Goal: Find specific page/section: Find specific page/section

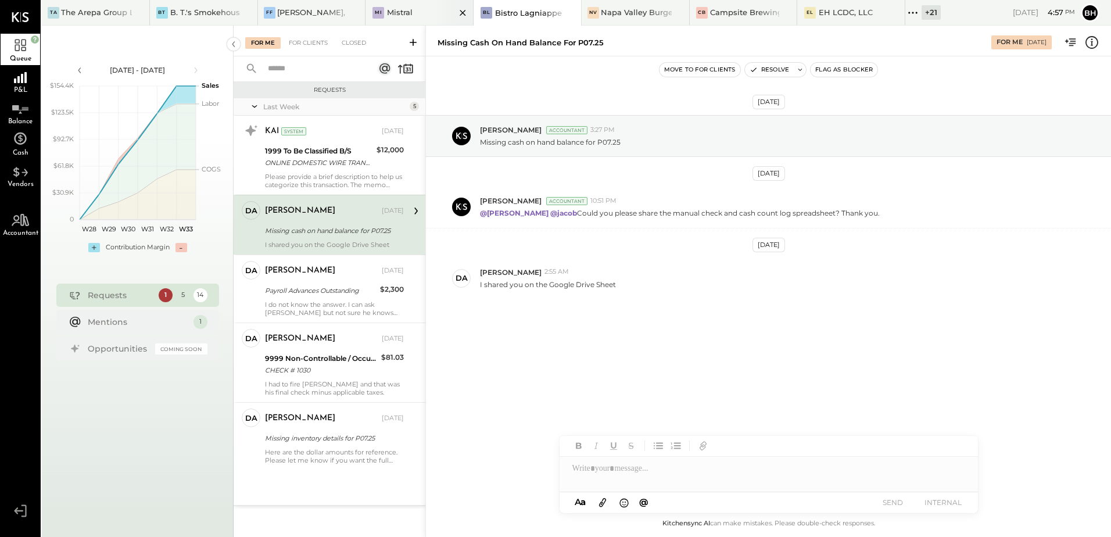
click at [413, 12] on div "Mistral" at bounding box center [400, 12] width 26 height 11
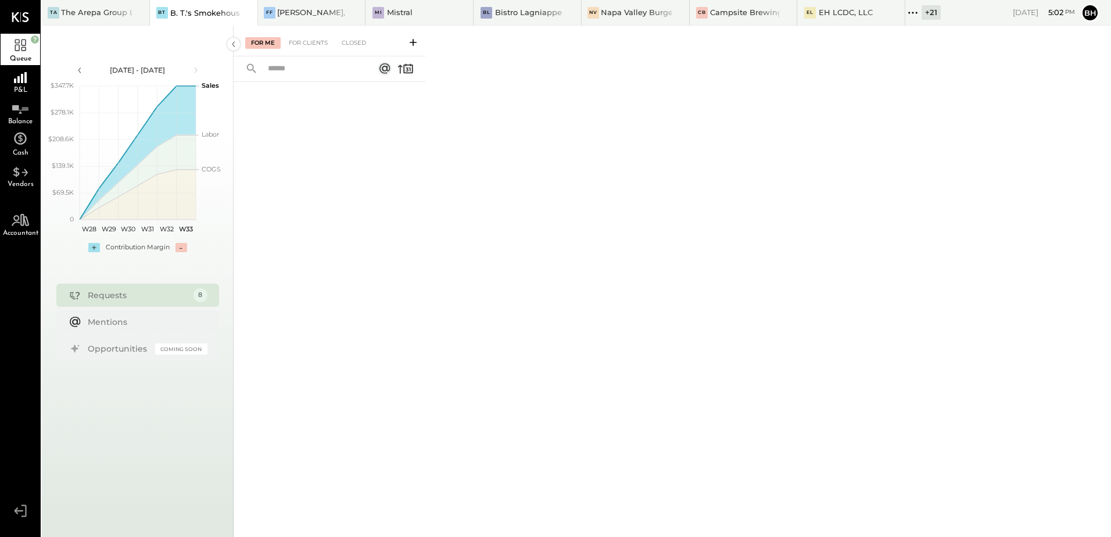
drag, startPoint x: 913, startPoint y: 11, endPoint x: 918, endPoint y: 56, distance: 45.1
click at [913, 11] on icon at bounding box center [913, 12] width 15 height 15
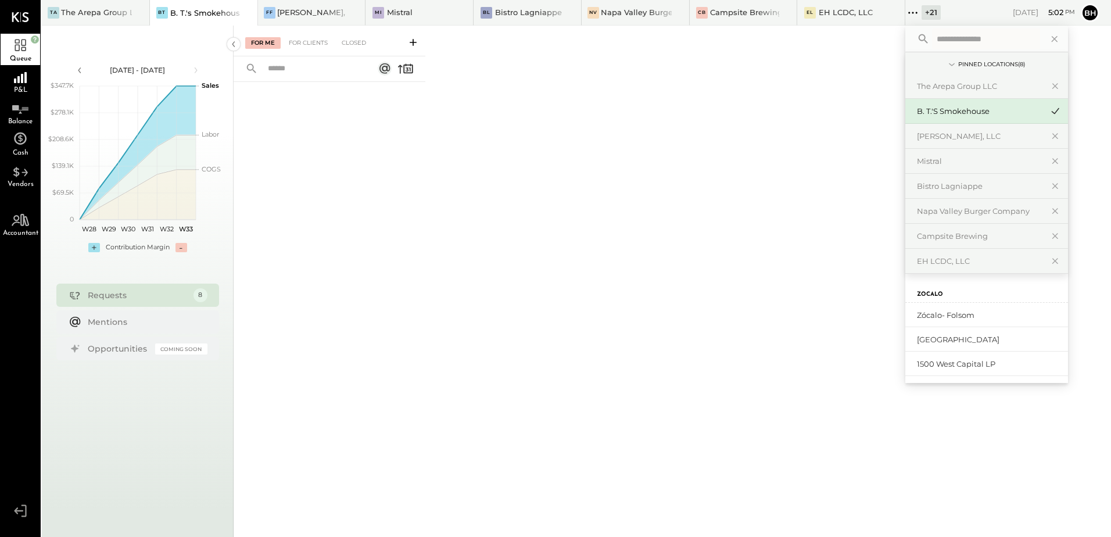
click at [956, 37] on input "text" at bounding box center [986, 38] width 108 height 21
type input "*****"
click at [948, 314] on div "Taureaux Tavern" at bounding box center [980, 315] width 126 height 11
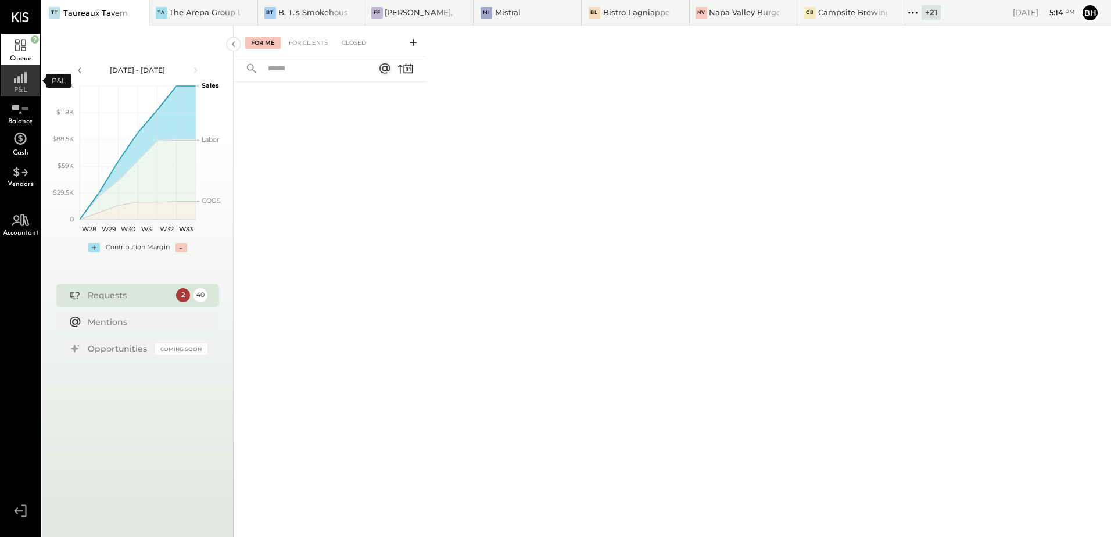
click at [9, 92] on div "P&L" at bounding box center [21, 80] width 40 height 31
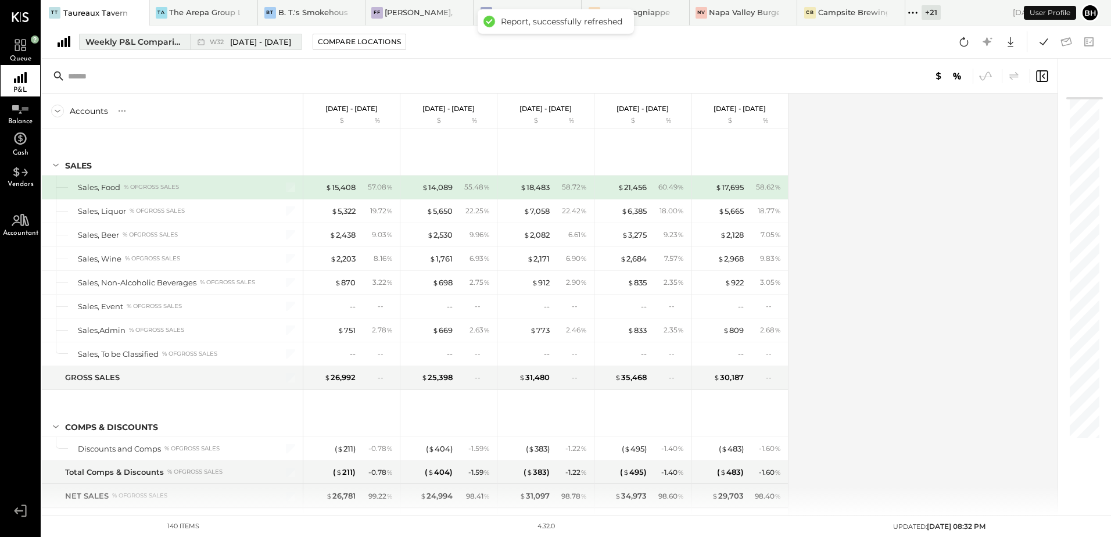
click at [140, 40] on div "Weekly P&L Comparison" at bounding box center [134, 42] width 98 height 12
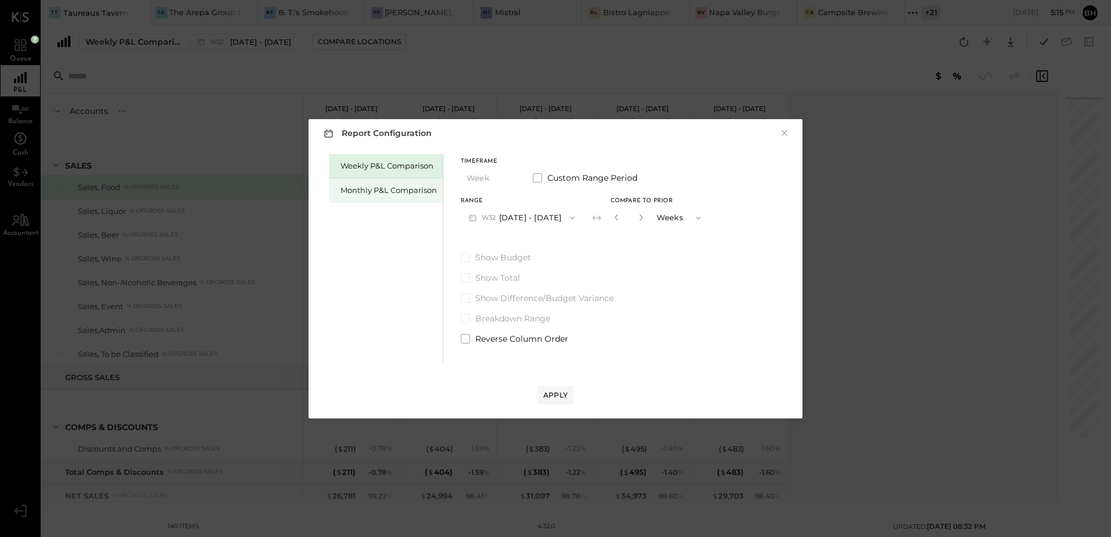
click at [373, 191] on div "Monthly P&L Comparison" at bounding box center [389, 190] width 96 height 11
click at [492, 219] on span "M08" at bounding box center [491, 217] width 18 height 9
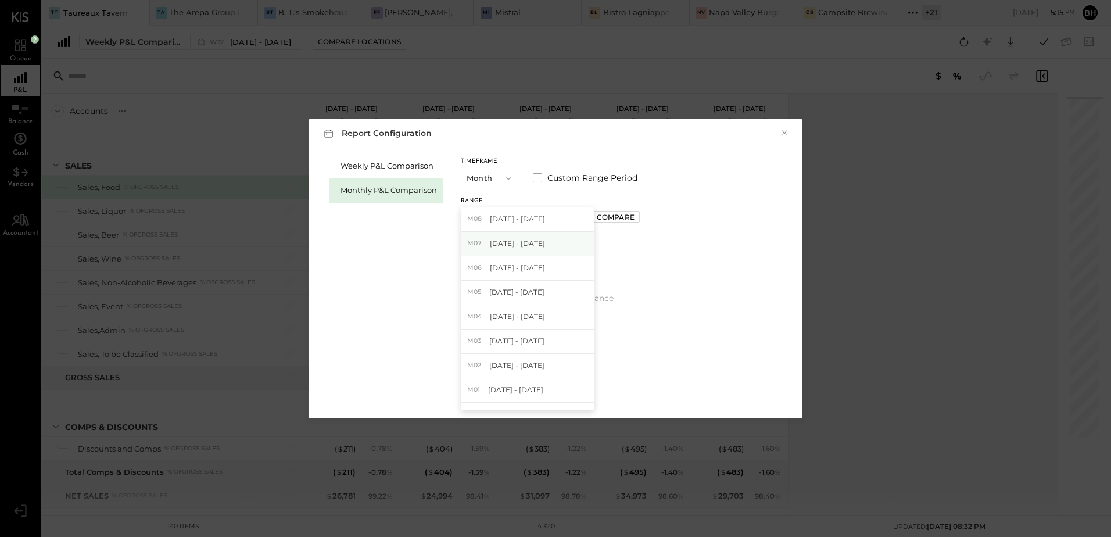
click at [501, 242] on span "[DATE] - [DATE]" at bounding box center [517, 243] width 55 height 10
click at [559, 392] on div "Apply" at bounding box center [555, 395] width 24 height 10
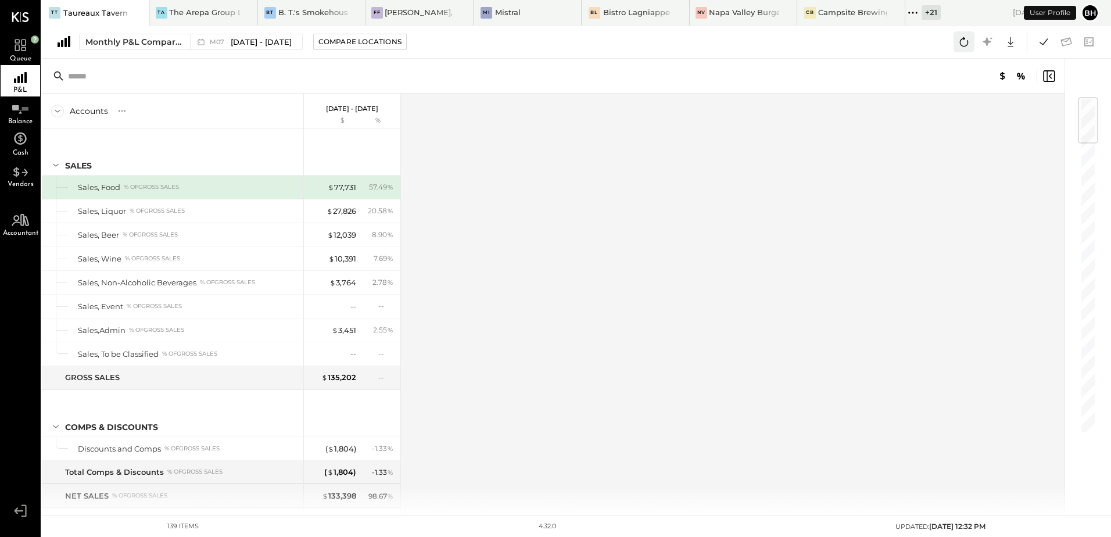
click at [961, 46] on icon at bounding box center [964, 41] width 15 height 15
click at [1040, 44] on icon at bounding box center [1043, 41] width 15 height 15
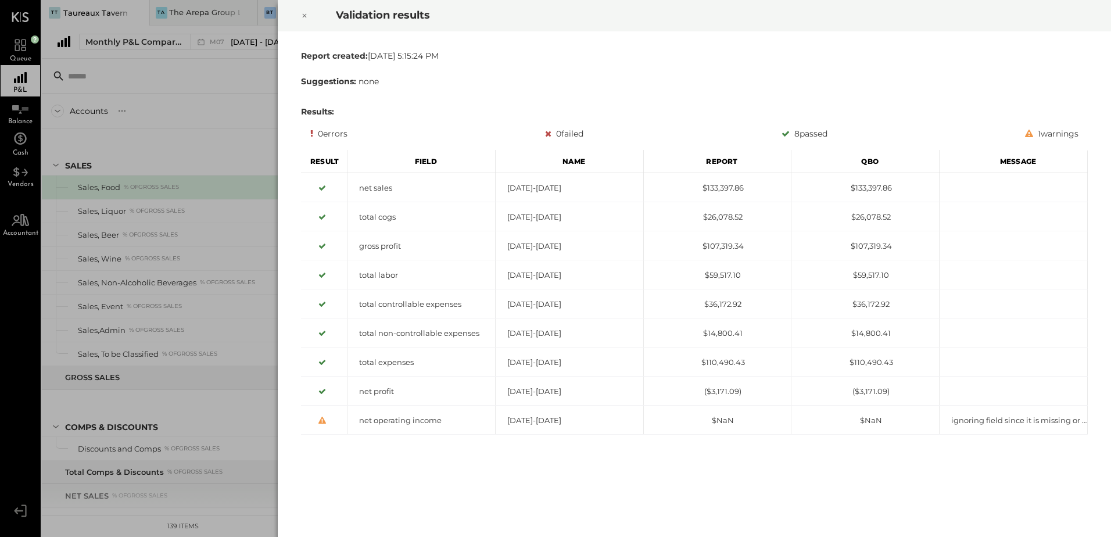
click at [305, 17] on icon at bounding box center [304, 16] width 7 height 14
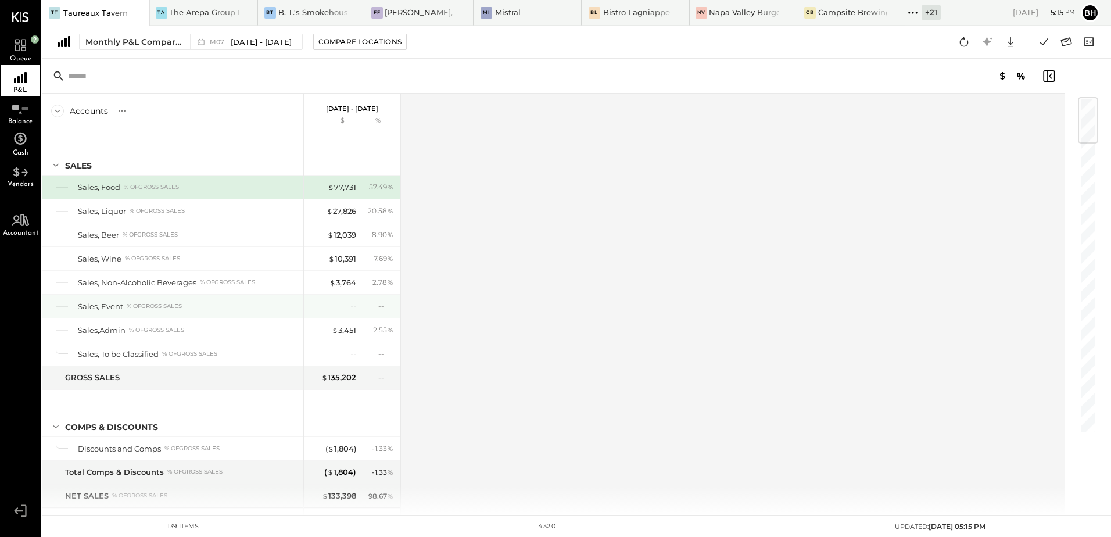
click at [331, 307] on div "--" at bounding box center [333, 306] width 47 height 11
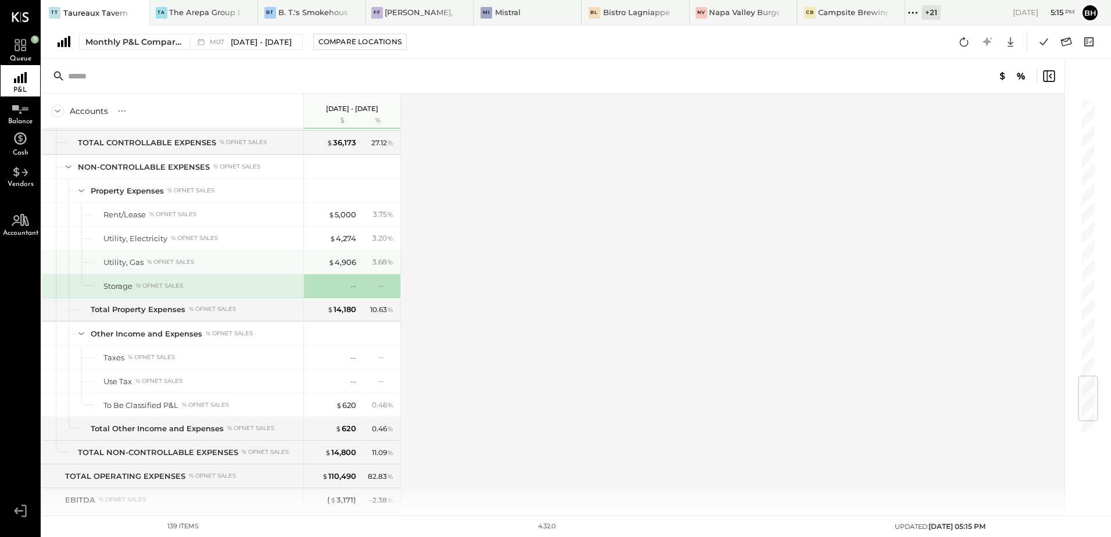
scroll to position [2427, 0]
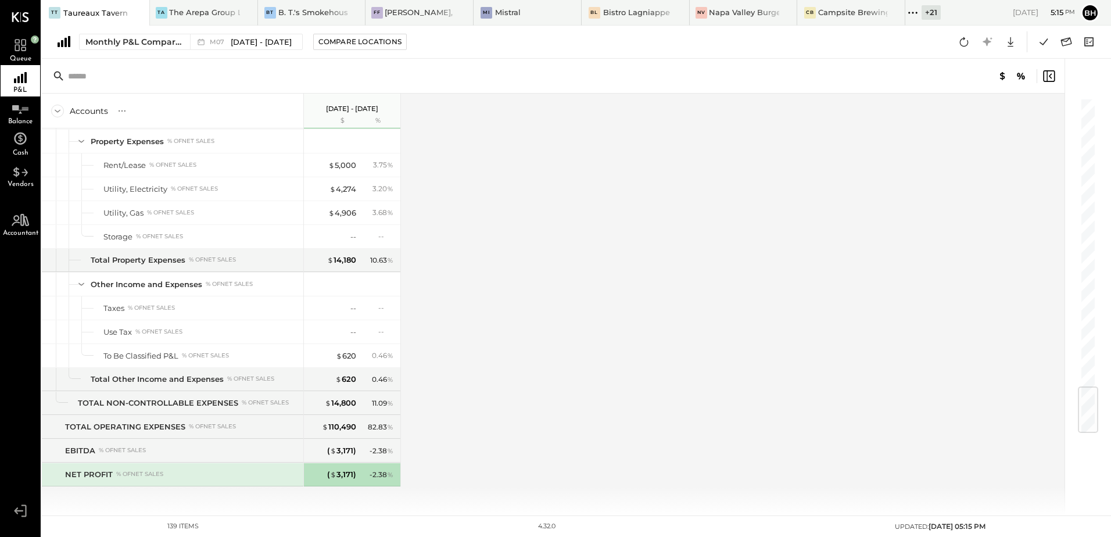
click at [720, 263] on div "Accounts S % GL [DATE] - [DATE] $ % SALES Sales, Food % of GROSS SALES Sales, L…" at bounding box center [554, 305] width 1025 height 422
click at [325, 319] on div "-- --" at bounding box center [353, 307] width 87 height 23
